Goal: Entertainment & Leisure: Consume media (video, audio)

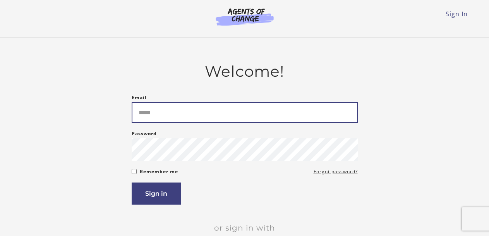
click at [203, 118] on input "Email" at bounding box center [245, 112] width 226 height 21
type input "**********"
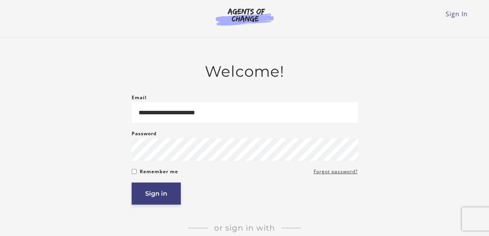
click at [154, 197] on button "Sign in" at bounding box center [156, 193] width 49 height 22
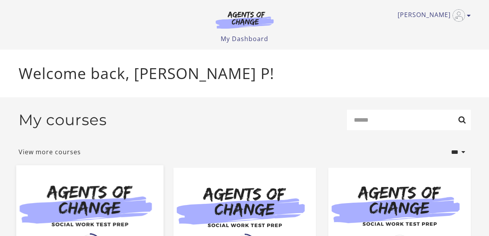
click at [72, 198] on img at bounding box center [89, 204] width 147 height 79
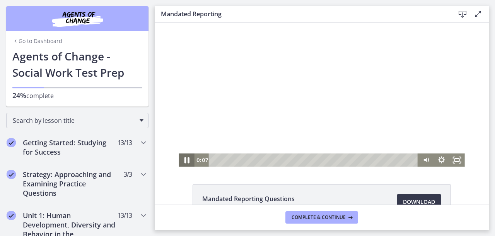
click at [185, 159] on icon "Pause" at bounding box center [186, 160] width 5 height 6
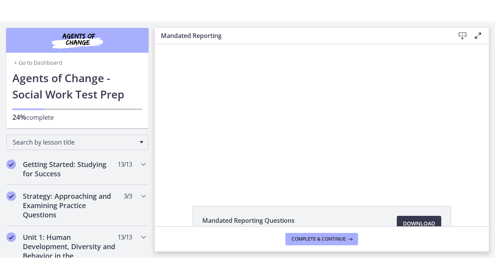
scroll to position [206, 0]
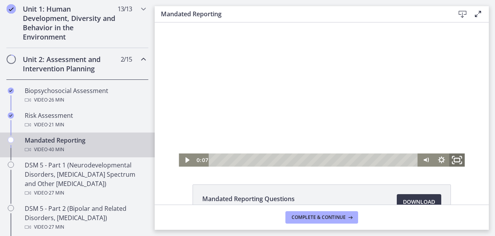
click at [454, 157] on icon "Fullscreen" at bounding box center [457, 160] width 19 height 16
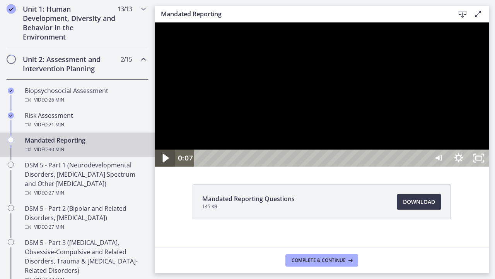
click at [168, 168] on icon "Play Video" at bounding box center [166, 158] width 24 height 21
click at [163, 162] on icon "Pause" at bounding box center [165, 158] width 7 height 8
click at [155, 149] on button "Play Video" at bounding box center [165, 157] width 20 height 17
click at [164, 168] on icon "Pause" at bounding box center [165, 158] width 24 height 21
click at [164, 162] on icon "Play Video" at bounding box center [166, 158] width 6 height 9
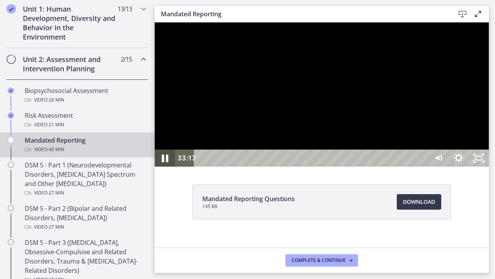
click at [166, 168] on icon "Pause" at bounding box center [165, 158] width 24 height 21
click at [163, 162] on icon "Play Video" at bounding box center [166, 158] width 6 height 9
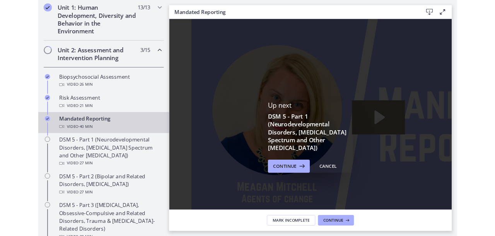
scroll to position [0, 0]
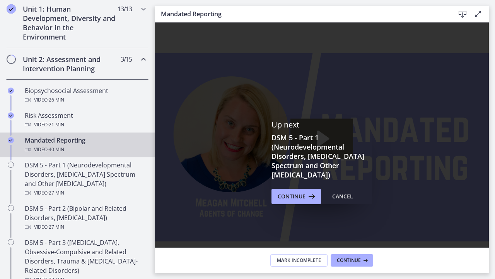
click at [491, 235] on icon "Fullscreen" at bounding box center [479, 263] width 24 height 21
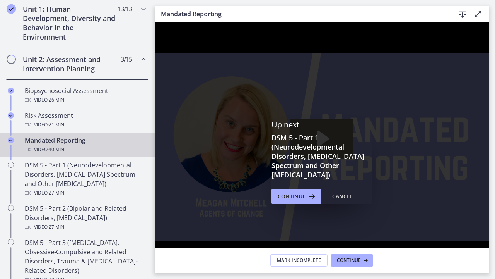
click at [491, 235] on icon "Unfullscreen" at bounding box center [479, 263] width 24 height 21
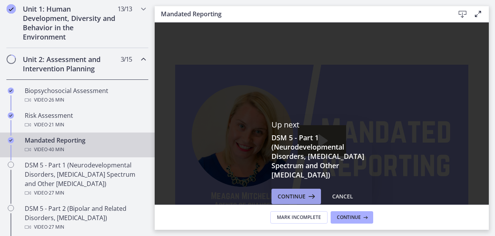
click at [301, 195] on span "Continue" at bounding box center [292, 196] width 28 height 9
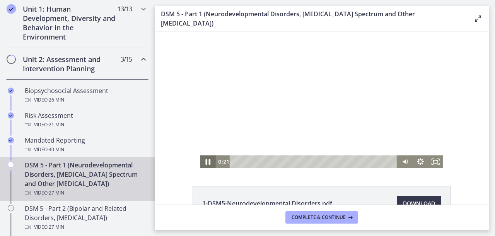
click at [206, 159] on icon "Pause" at bounding box center [208, 162] width 5 height 6
